Goal: Task Accomplishment & Management: Complete application form

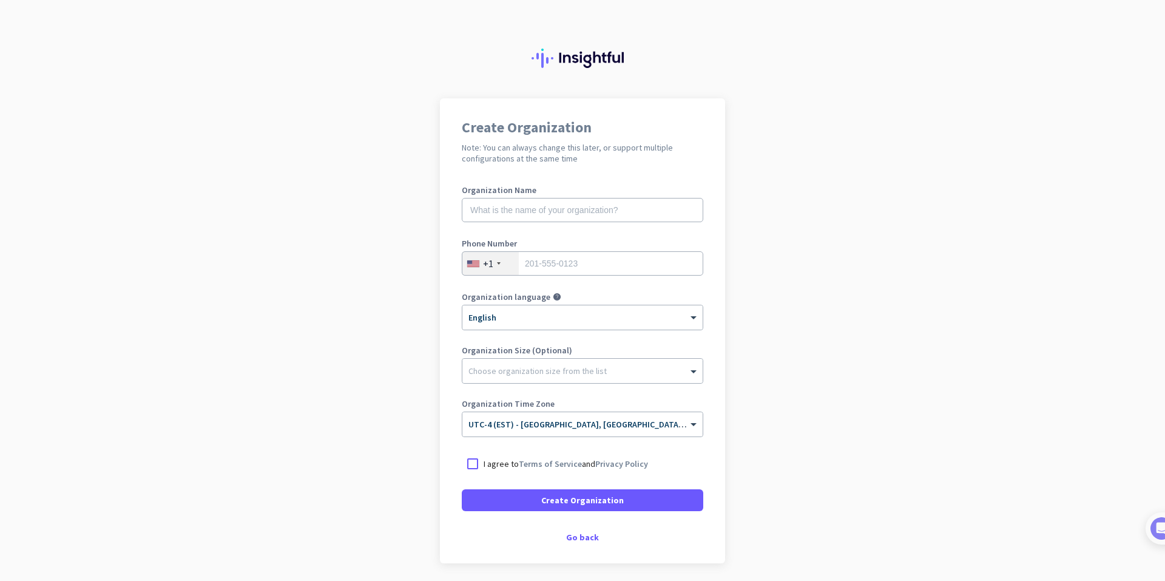
drag, startPoint x: 397, startPoint y: 212, endPoint x: 390, endPoint y: 210, distance: 7.1
drag, startPoint x: 383, startPoint y: 214, endPoint x: 390, endPoint y: 204, distance: 10.9
drag, startPoint x: 282, startPoint y: 73, endPoint x: 272, endPoint y: 92, distance: 20.9
drag, startPoint x: 245, startPoint y: 46, endPoint x: 292, endPoint y: 27, distance: 50.9
drag, startPoint x: 283, startPoint y: 120, endPoint x: 285, endPoint y: 113, distance: 7.7
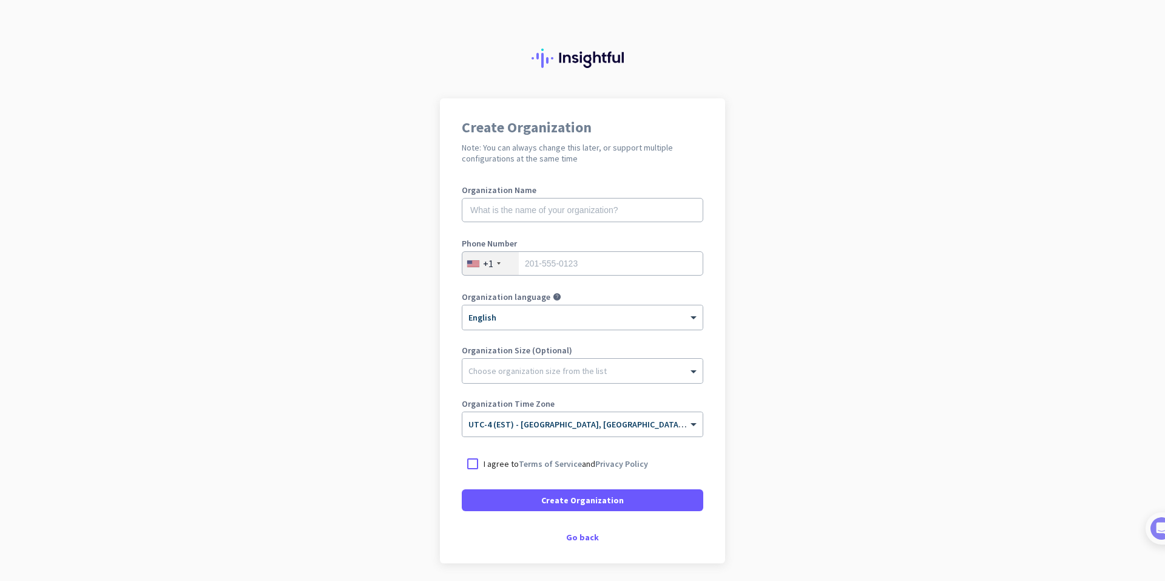
click at [306, 94] on div at bounding box center [582, 49] width 1165 height 98
